Goal: Information Seeking & Learning: Check status

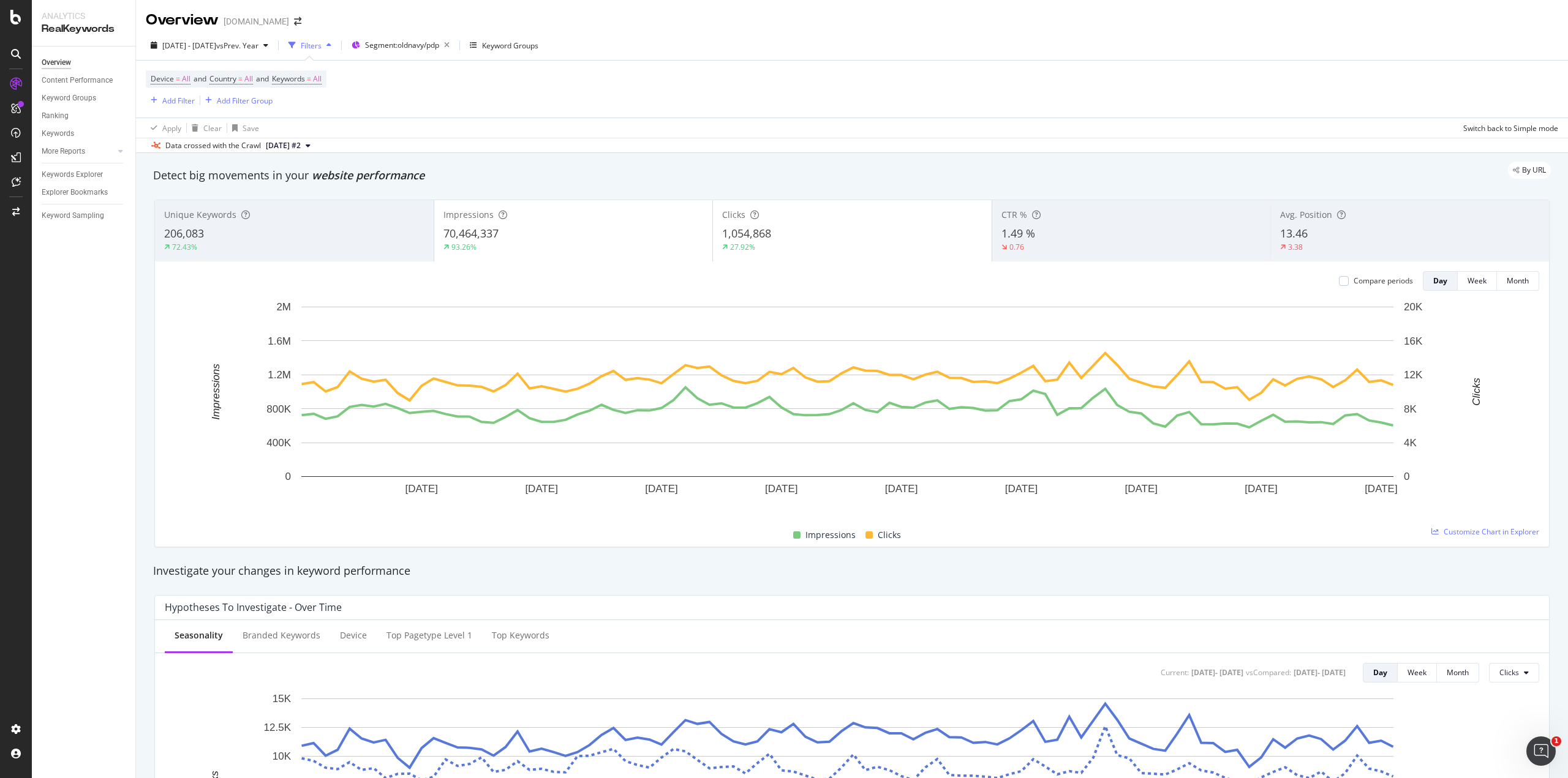
click at [560, 224] on div "Impressions 70,464,337 93.26%" at bounding box center [574, 231] width 279 height 55
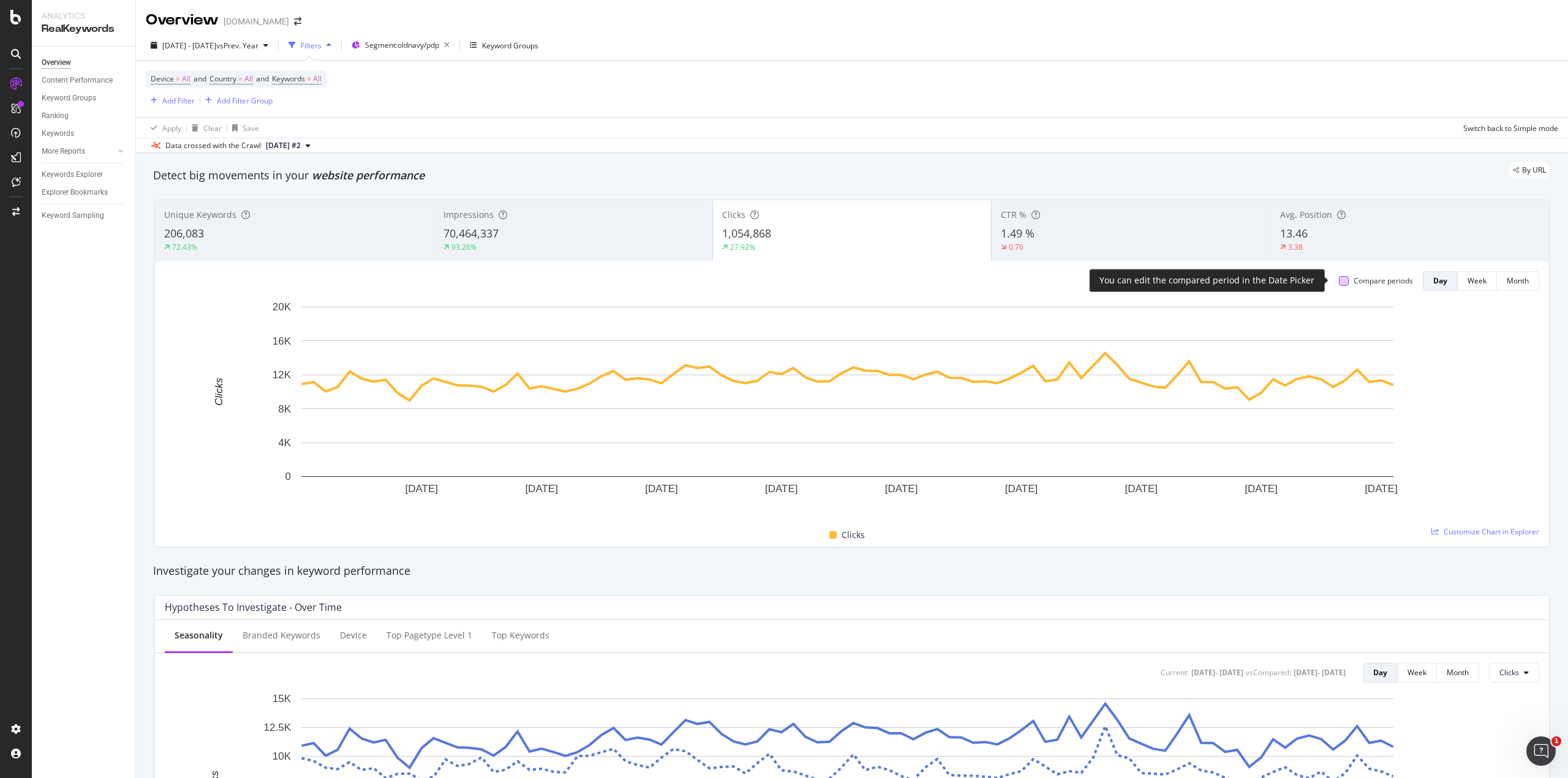
click at [1340, 281] on div at bounding box center [1344, 280] width 9 height 9
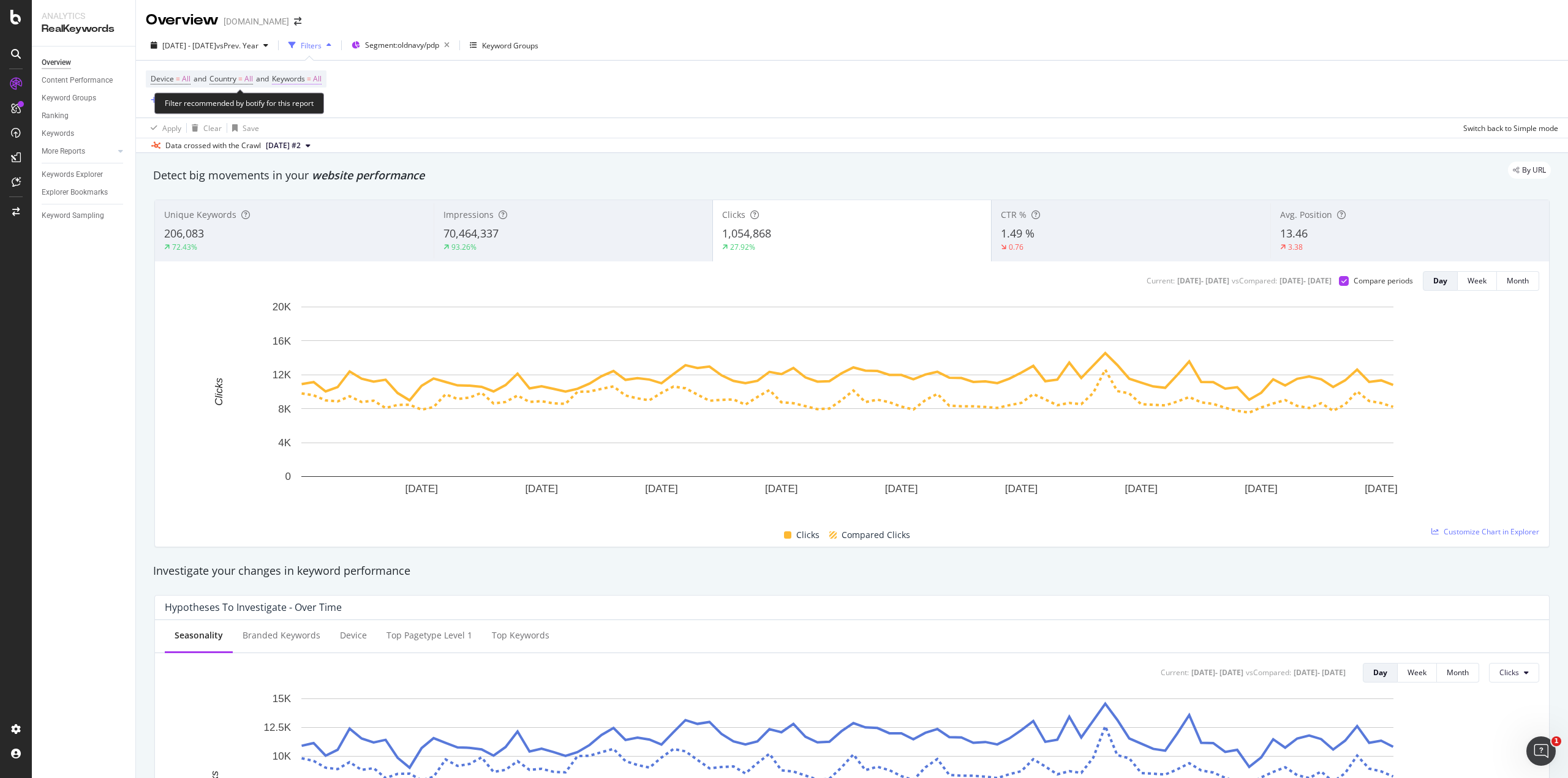
click at [321, 81] on span "All" at bounding box center [317, 79] width 9 height 17
click at [305, 107] on div "button" at bounding box center [312, 108] width 15 height 8
click at [324, 133] on span "Non-Branded" at bounding box center [363, 132] width 125 height 11
click at [417, 137] on div "Apply" at bounding box center [415, 133] width 19 height 10
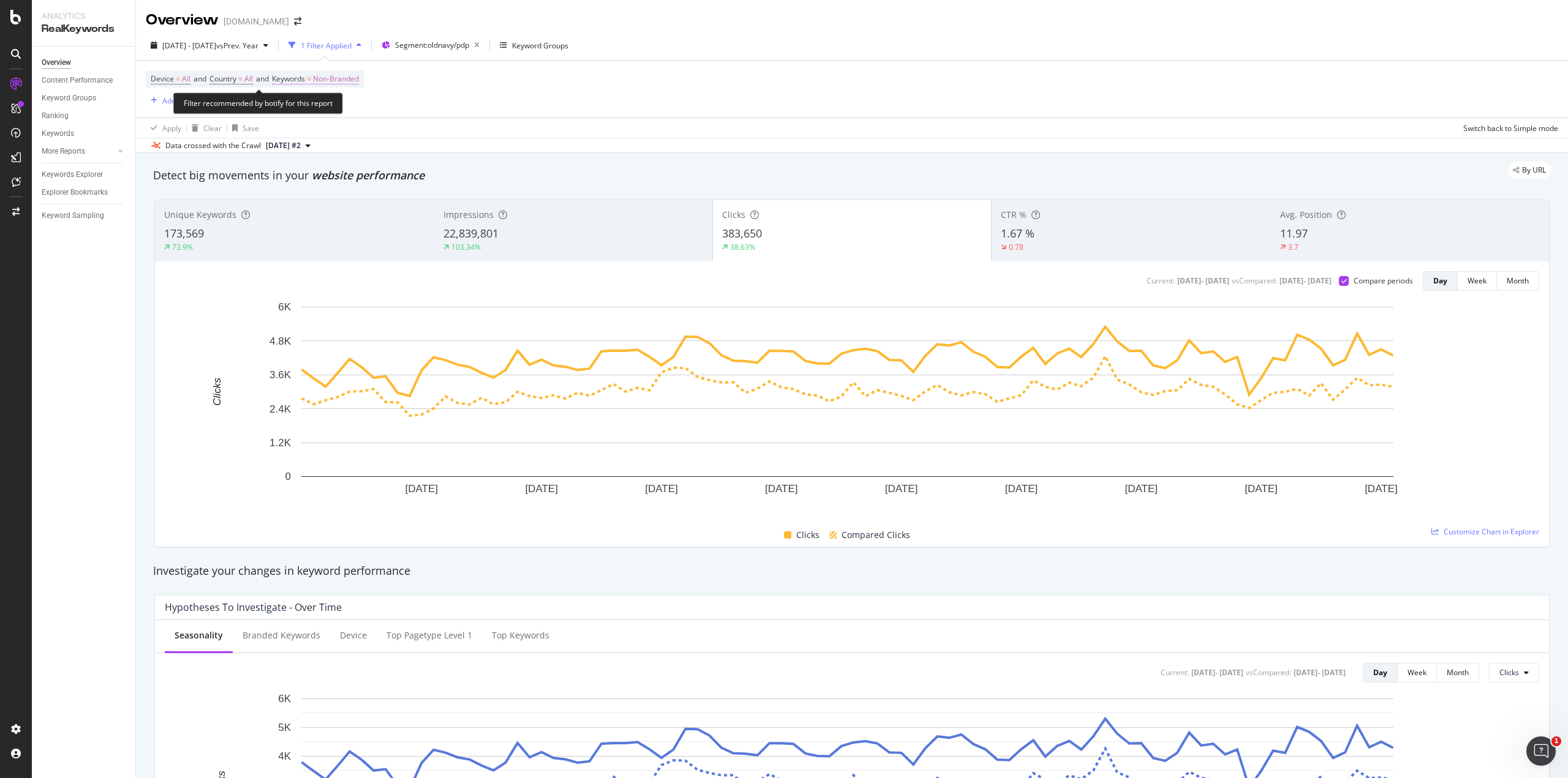
click at [347, 78] on span "Non-Branded" at bounding box center [336, 79] width 46 height 17
click at [340, 105] on span "Non-Branded" at bounding box center [316, 107] width 51 height 10
click at [331, 145] on span "Branded" at bounding box center [363, 150] width 125 height 11
click at [411, 134] on div "Apply" at bounding box center [415, 133] width 19 height 10
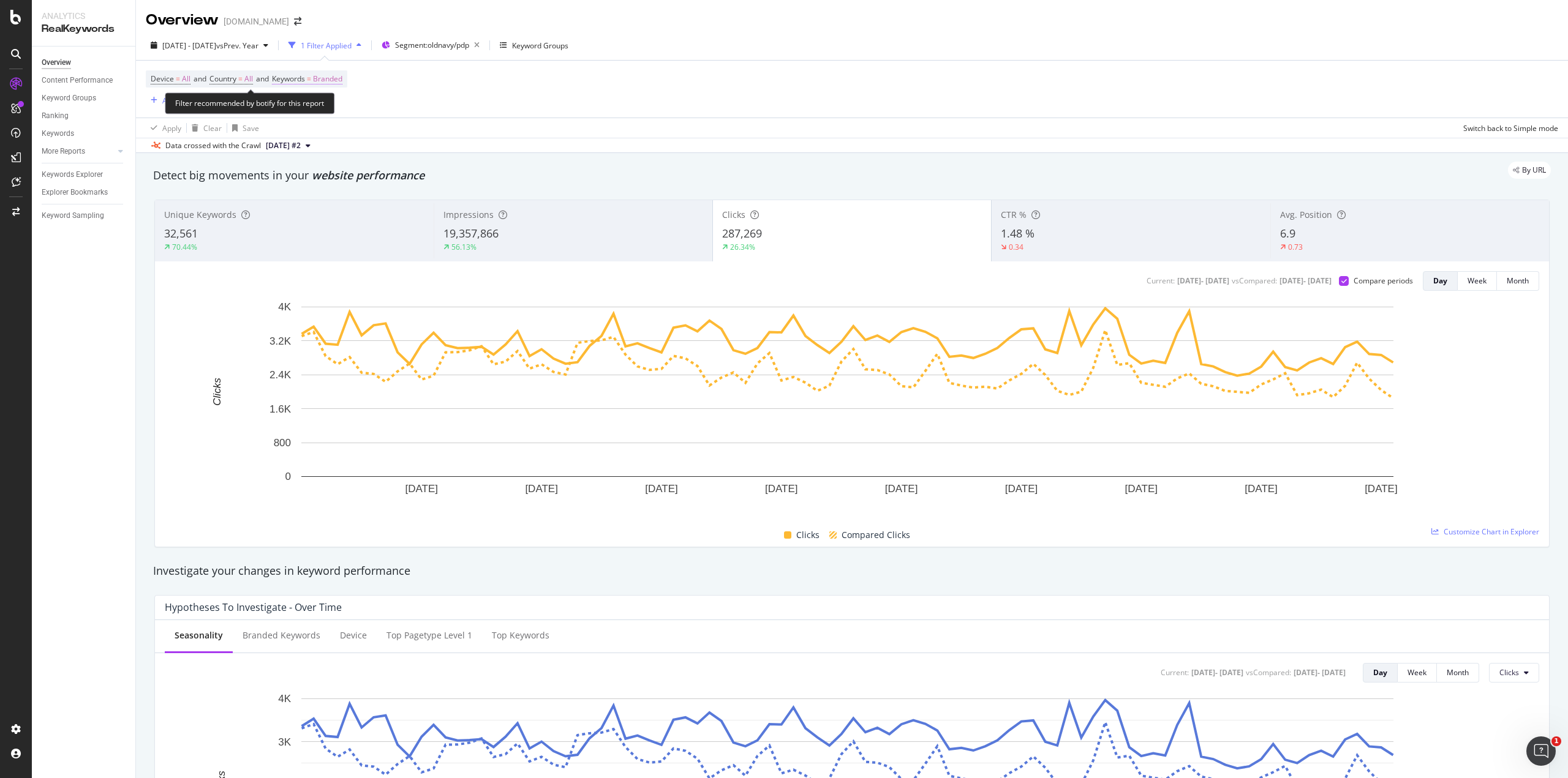
click at [335, 78] on span "Branded" at bounding box center [327, 79] width 29 height 17
click at [323, 105] on span "Branded" at bounding box center [307, 107] width 34 height 10
click at [313, 197] on span "All" at bounding box center [363, 203] width 125 height 11
click at [419, 132] on div "Apply" at bounding box center [415, 133] width 19 height 10
